Goal: Information Seeking & Learning: Get advice/opinions

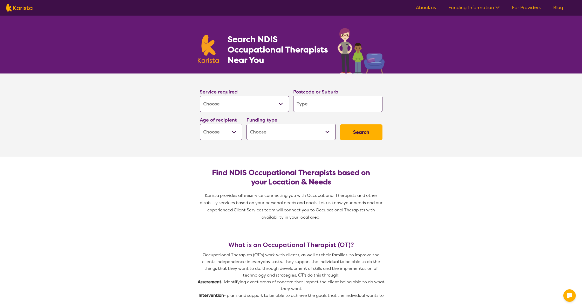
select select "[MEDICAL_DATA]"
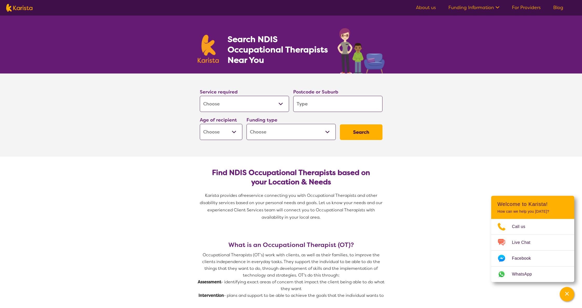
click at [236, 106] on select "Allied Health Assistant Assessment ([MEDICAL_DATA] or [MEDICAL_DATA]) Behaviour…" at bounding box center [244, 104] width 89 height 16
click at [200, 96] on select "Allied Health Assistant Assessment ([MEDICAL_DATA] or [MEDICAL_DATA]) Behaviour…" at bounding box center [244, 104] width 89 height 16
click at [334, 103] on input "search" at bounding box center [337, 104] width 89 height 16
type input "b"
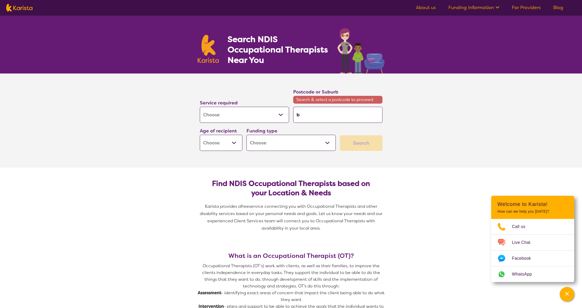
type input "be"
type input "bee"
type input "been"
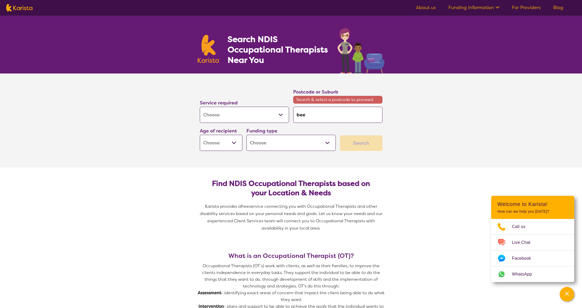
type input "been"
type input "beenl"
type input "beenle"
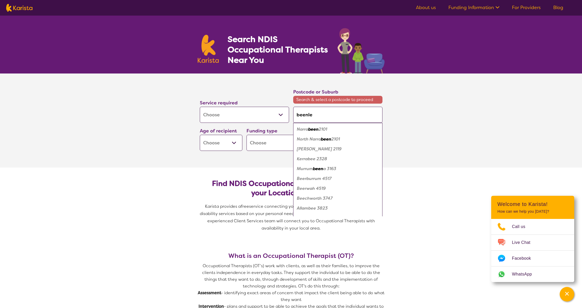
type input "beenlei"
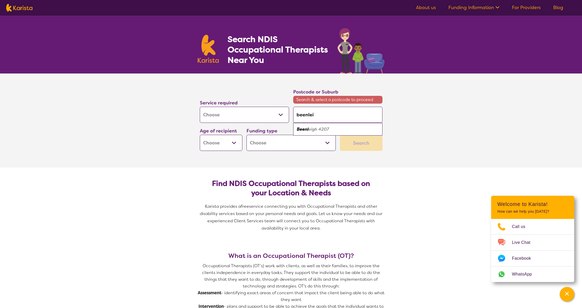
type input "beenleig"
type input "beenleigh"
click at [336, 128] on div "Beenleigh 4207" at bounding box center [338, 129] width 84 height 10
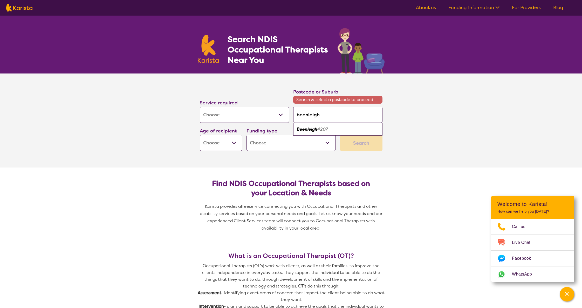
type input "4207"
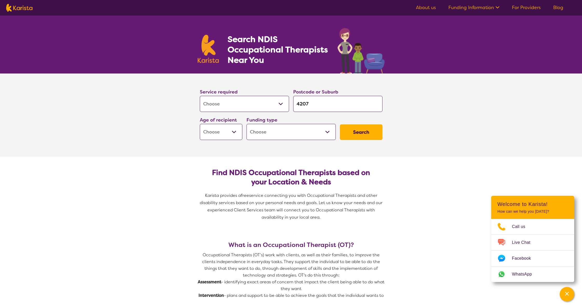
click at [293, 133] on select "Home Care Package (HCP) National Disability Insurance Scheme (NDIS) I don't know" at bounding box center [291, 132] width 89 height 16
select select "NDIS"
click at [247, 124] on select "Home Care Package (HCP) National Disability Insurance Scheme (NDIS) I don't know" at bounding box center [291, 132] width 89 height 16
select select "NDIS"
click at [213, 133] on select "Early Childhood - 0 to 9 Child - 10 to 11 Adolescent - 12 to 17 Adult - 18 to 6…" at bounding box center [221, 132] width 43 height 16
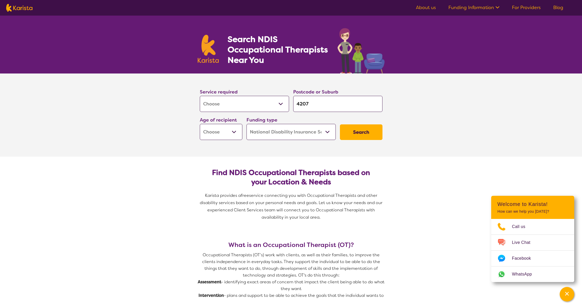
select select "AD"
click at [200, 124] on select "Early Childhood - 0 to 9 Child - 10 to 11 Adolescent - 12 to 17 Adult - 18 to 6…" at bounding box center [221, 132] width 43 height 16
select select "AD"
click at [355, 132] on button "Search" at bounding box center [361, 132] width 43 height 16
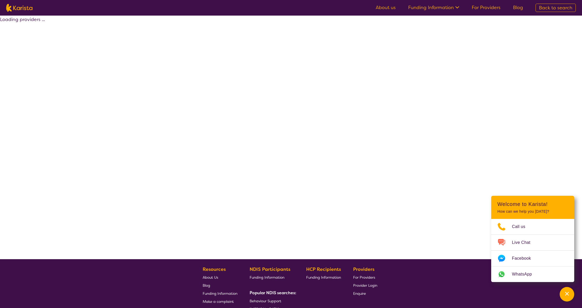
select select "by_score"
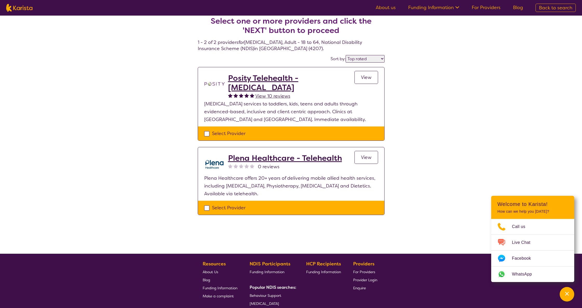
scroll to position [6, 0]
click at [361, 79] on span "View" at bounding box center [366, 77] width 11 height 6
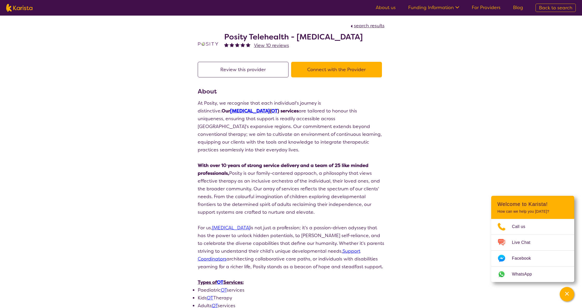
click at [321, 72] on button "Connect with the Provider" at bounding box center [336, 70] width 91 height 16
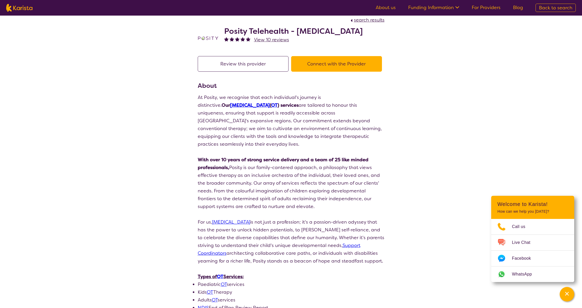
select select "by_score"
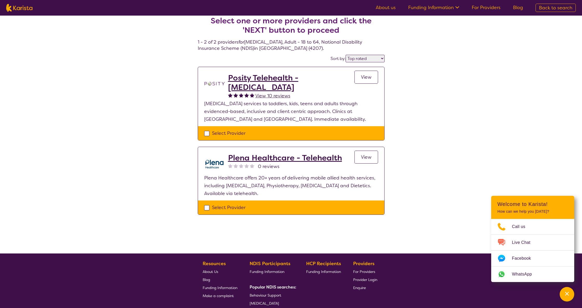
scroll to position [0, 0]
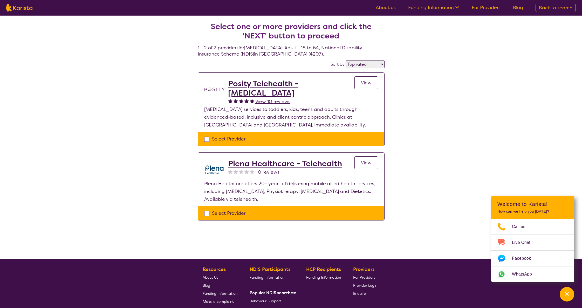
select select "[MEDICAL_DATA]"
select select "AD"
select select "NDIS"
select select "[MEDICAL_DATA]"
select select "AD"
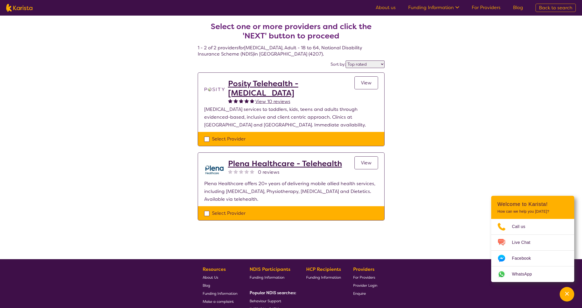
select select "NDIS"
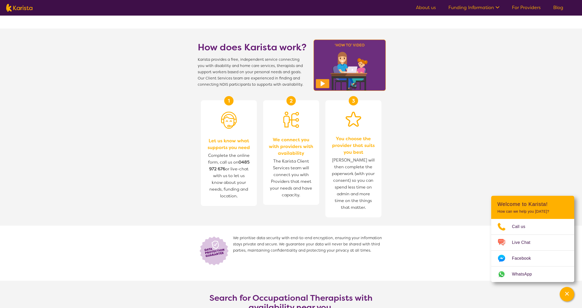
scroll to position [495, 0]
